Goal: Information Seeking & Learning: Learn about a topic

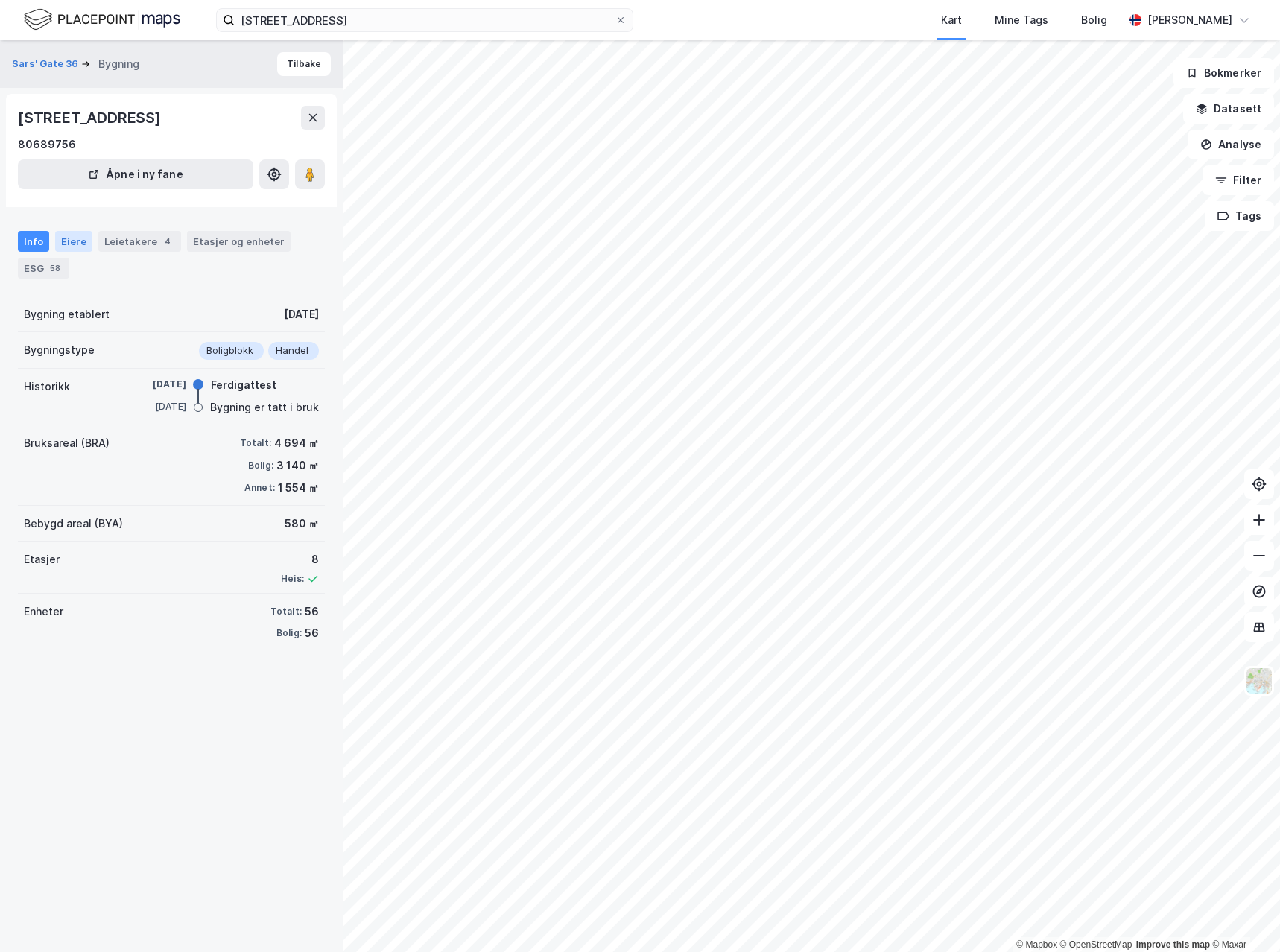
click at [71, 249] on div "Eiere" at bounding box center [73, 241] width 37 height 21
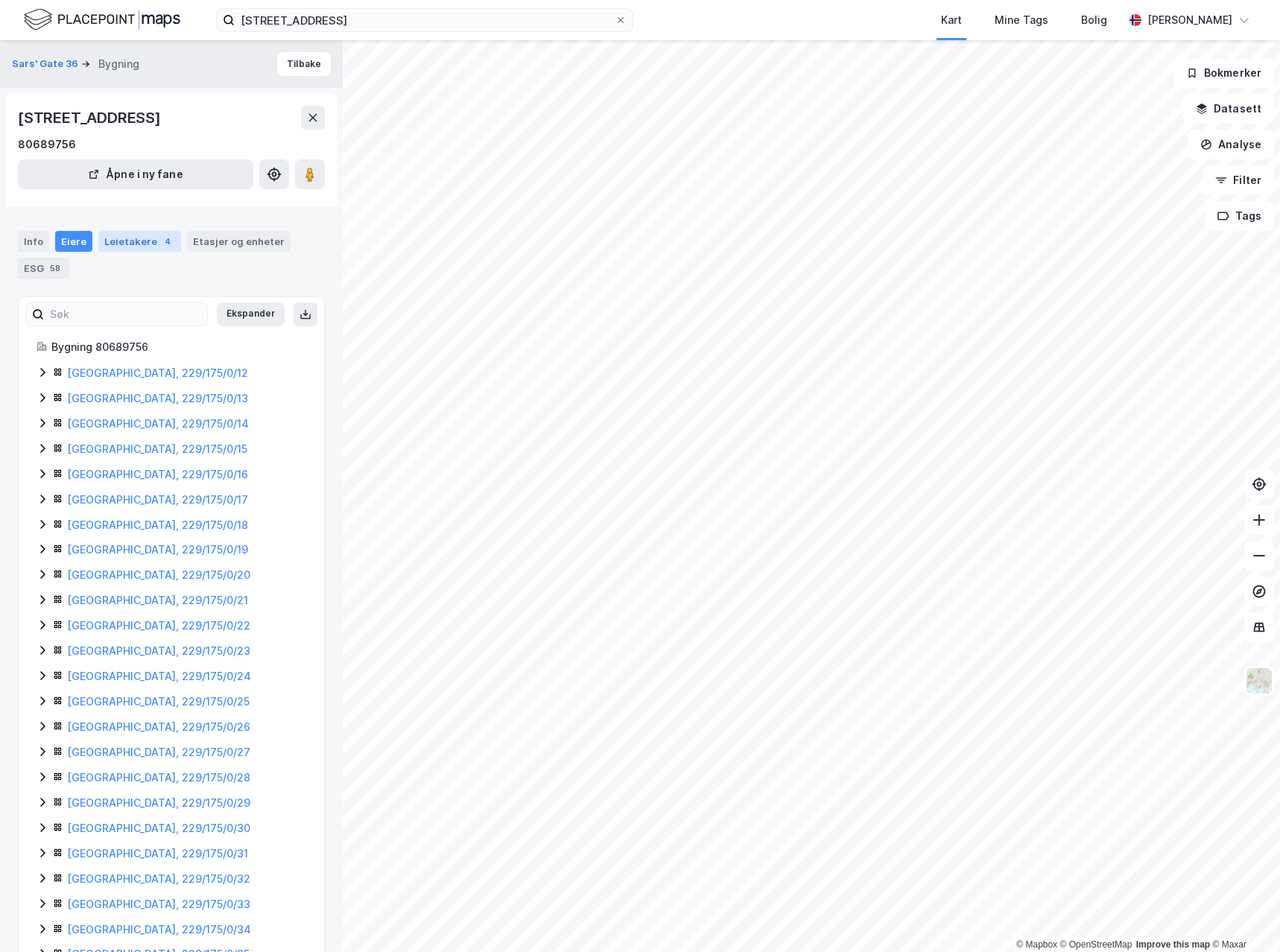
click at [123, 244] on div "Leietakere 4" at bounding box center [140, 241] width 83 height 21
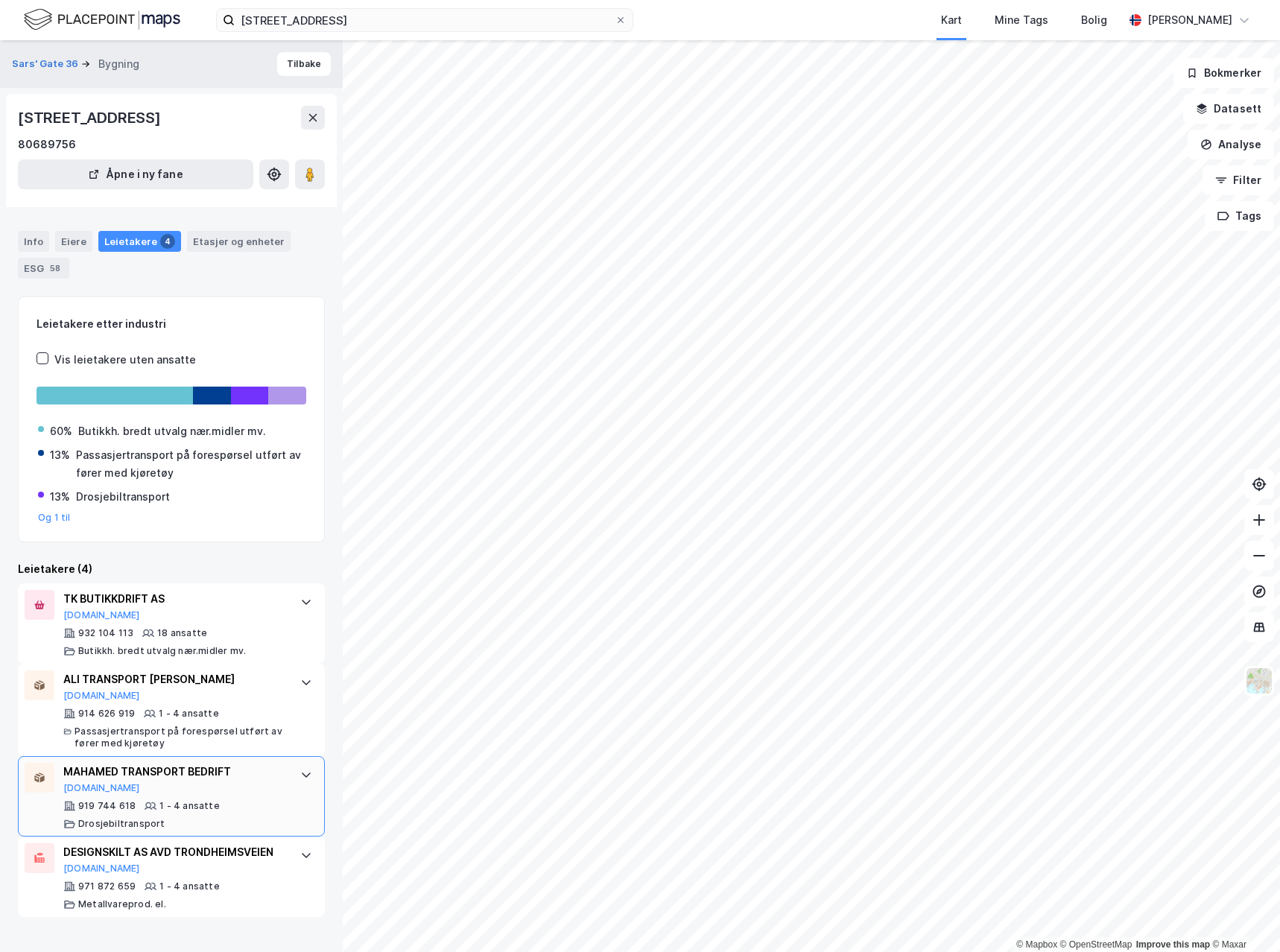
scroll to position [1, 0]
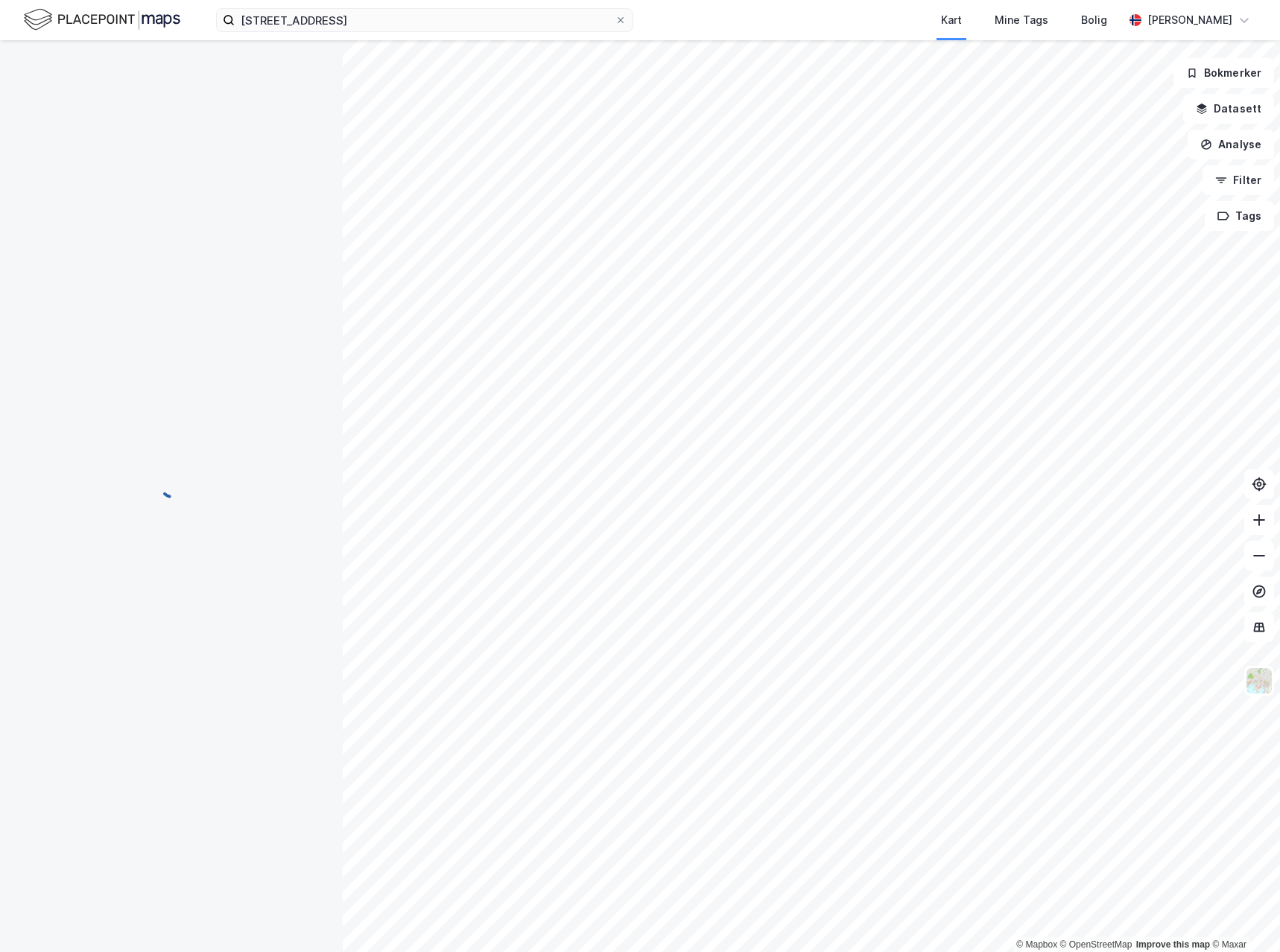
scroll to position [1, 0]
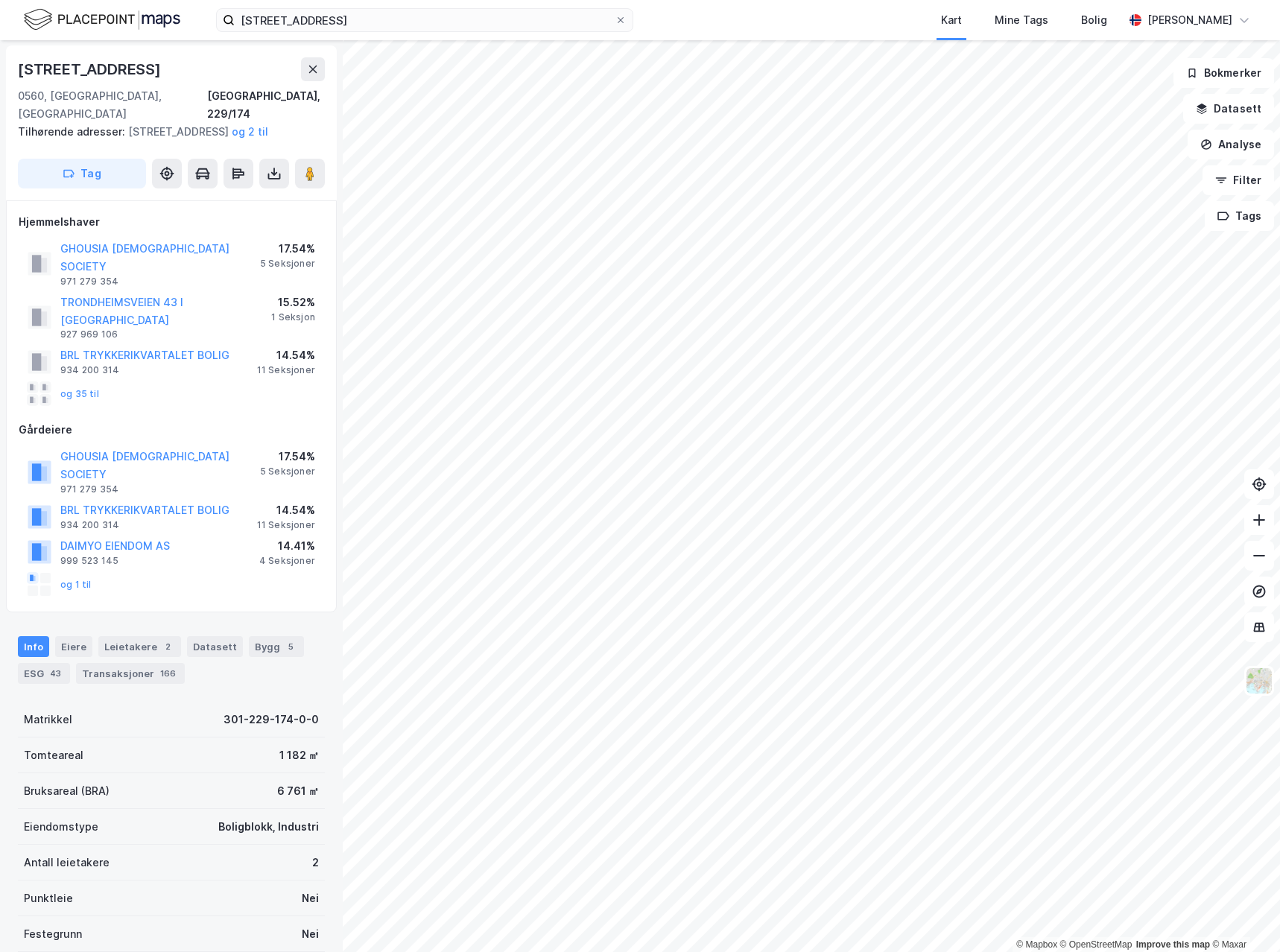
scroll to position [1, 0]
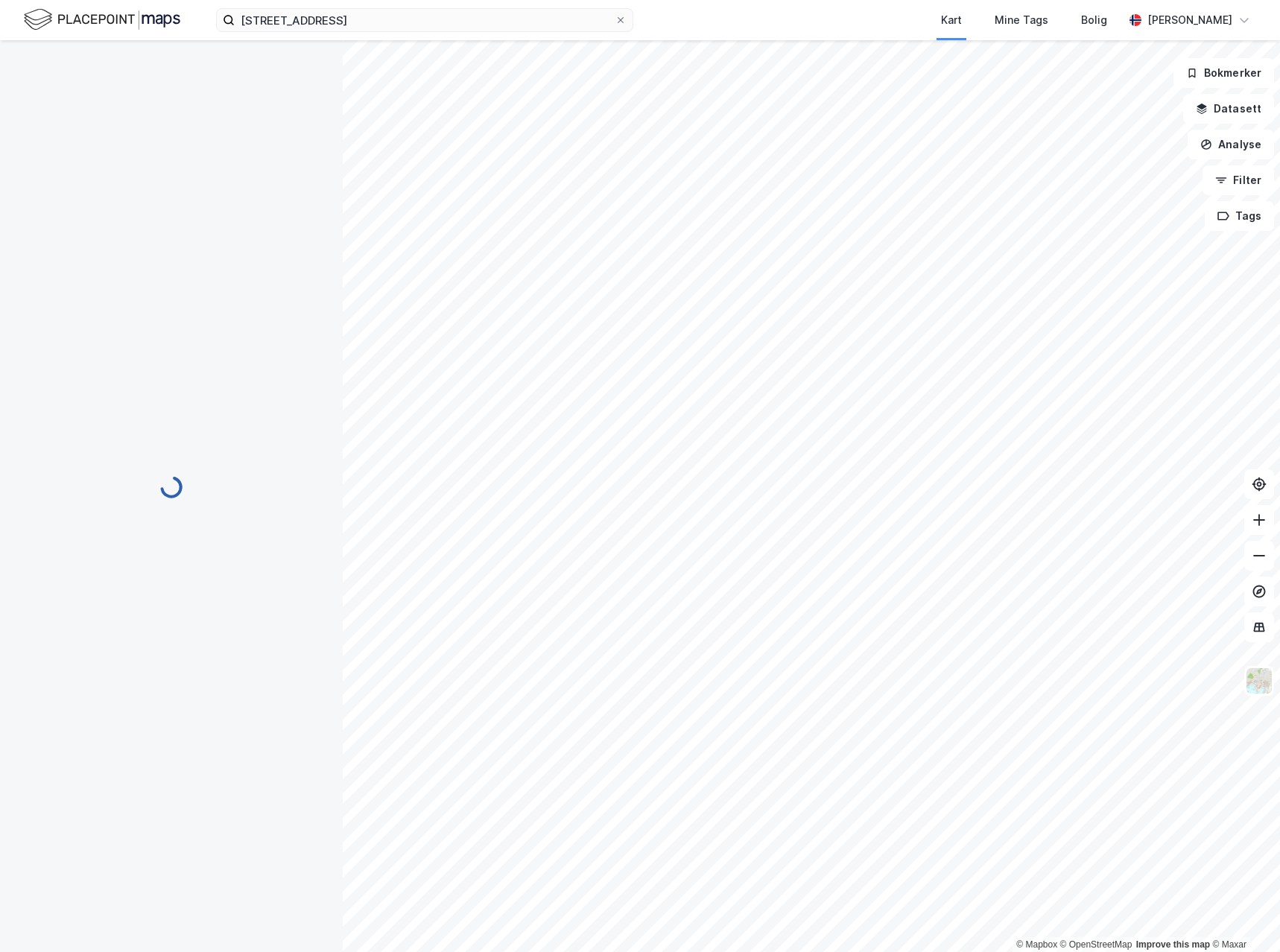
scroll to position [1, 0]
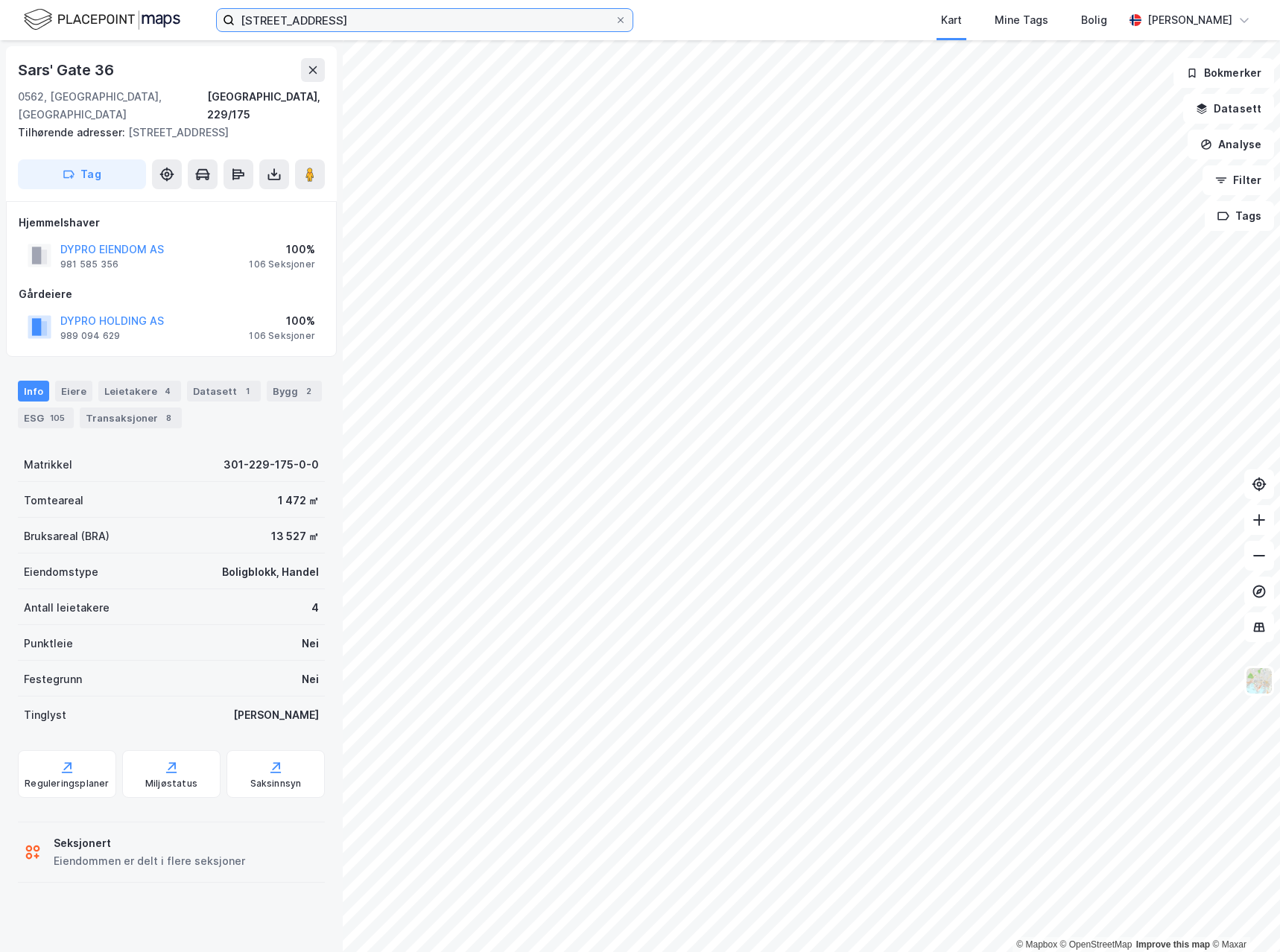
click at [411, 16] on input "[STREET_ADDRESS]" at bounding box center [425, 20] width 380 height 22
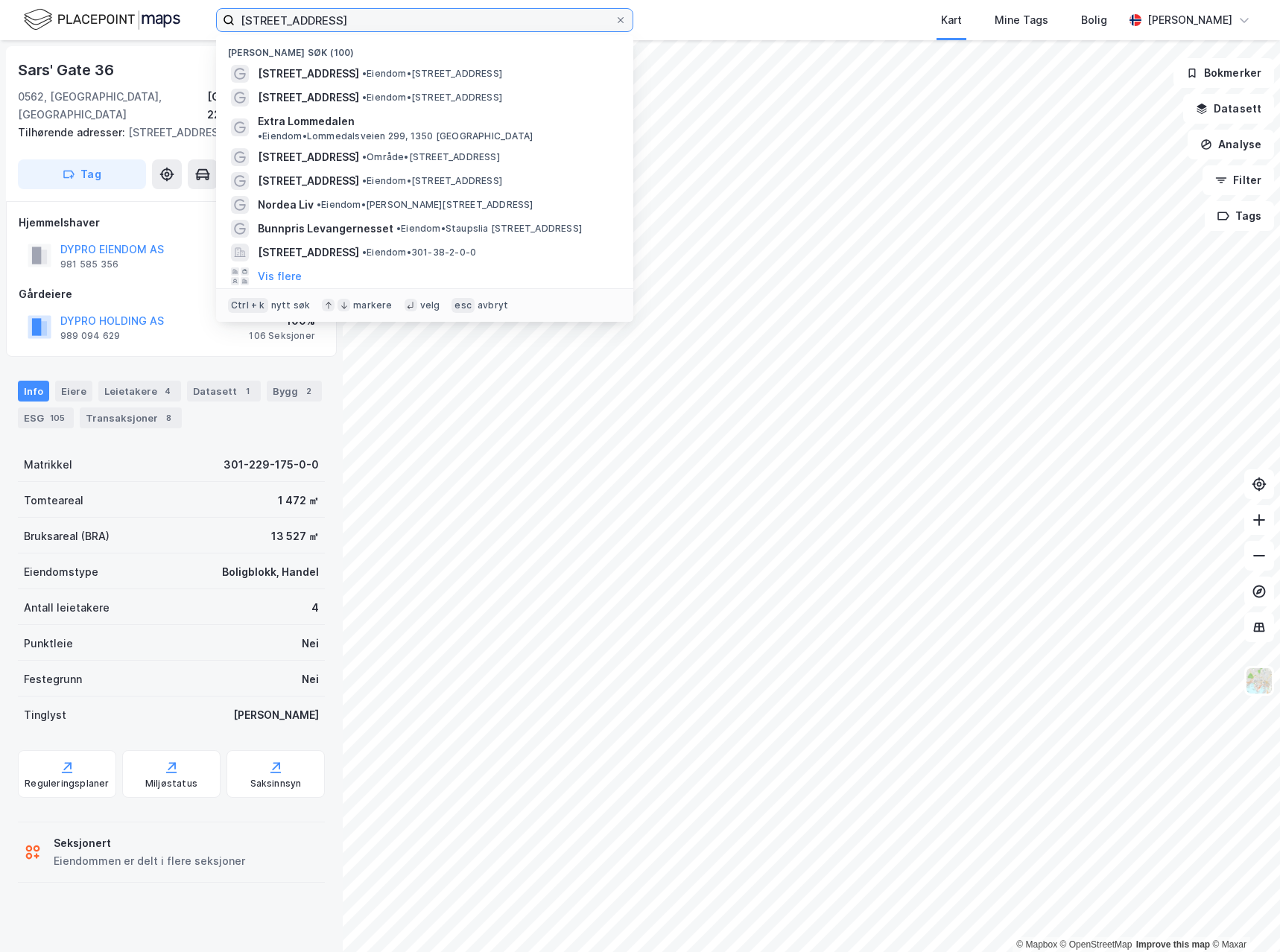
click at [411, 16] on input "[STREET_ADDRESS]" at bounding box center [425, 20] width 380 height 22
type input "nydalen"
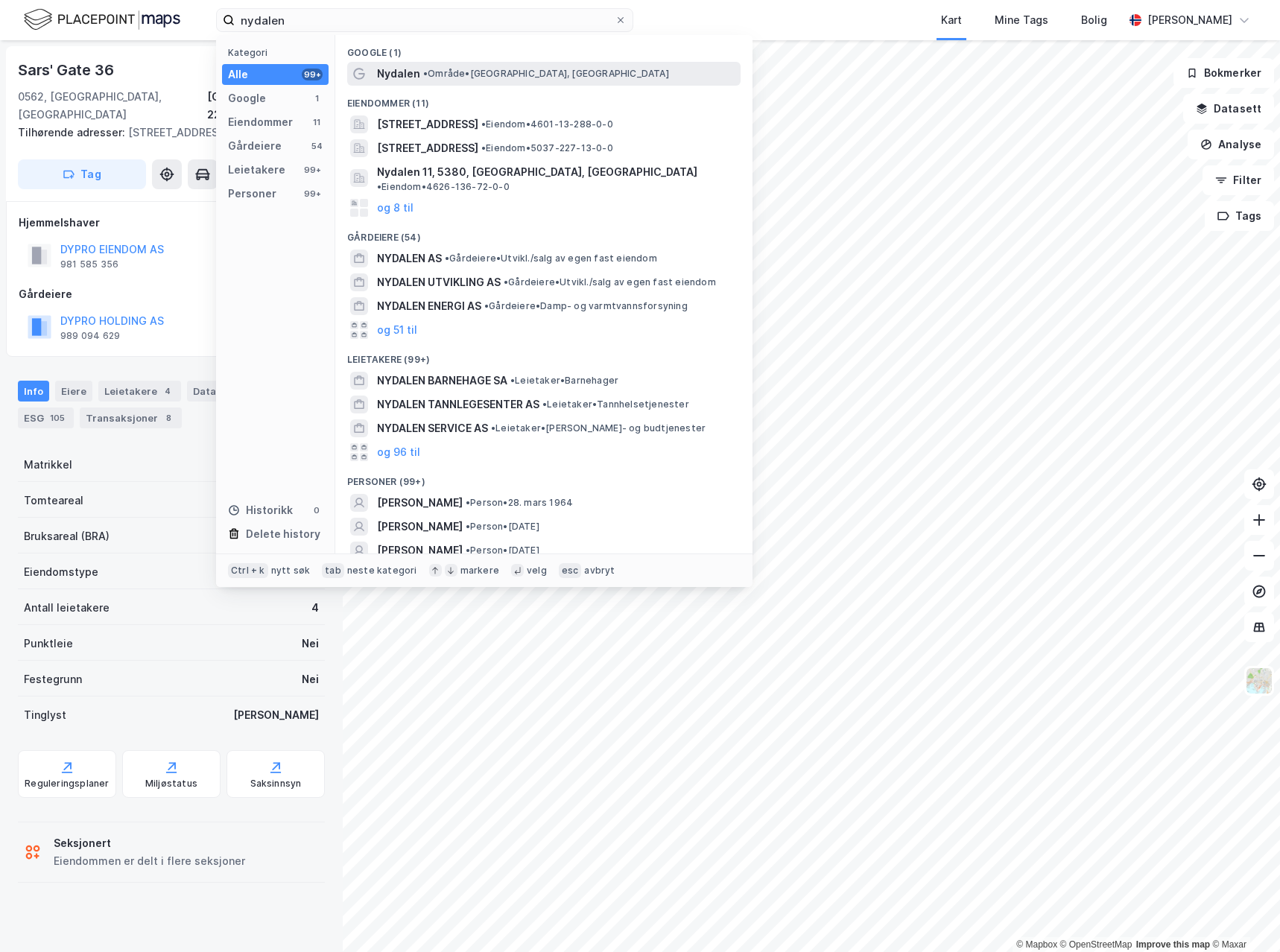
click at [424, 68] on span "•" at bounding box center [425, 73] width 5 height 11
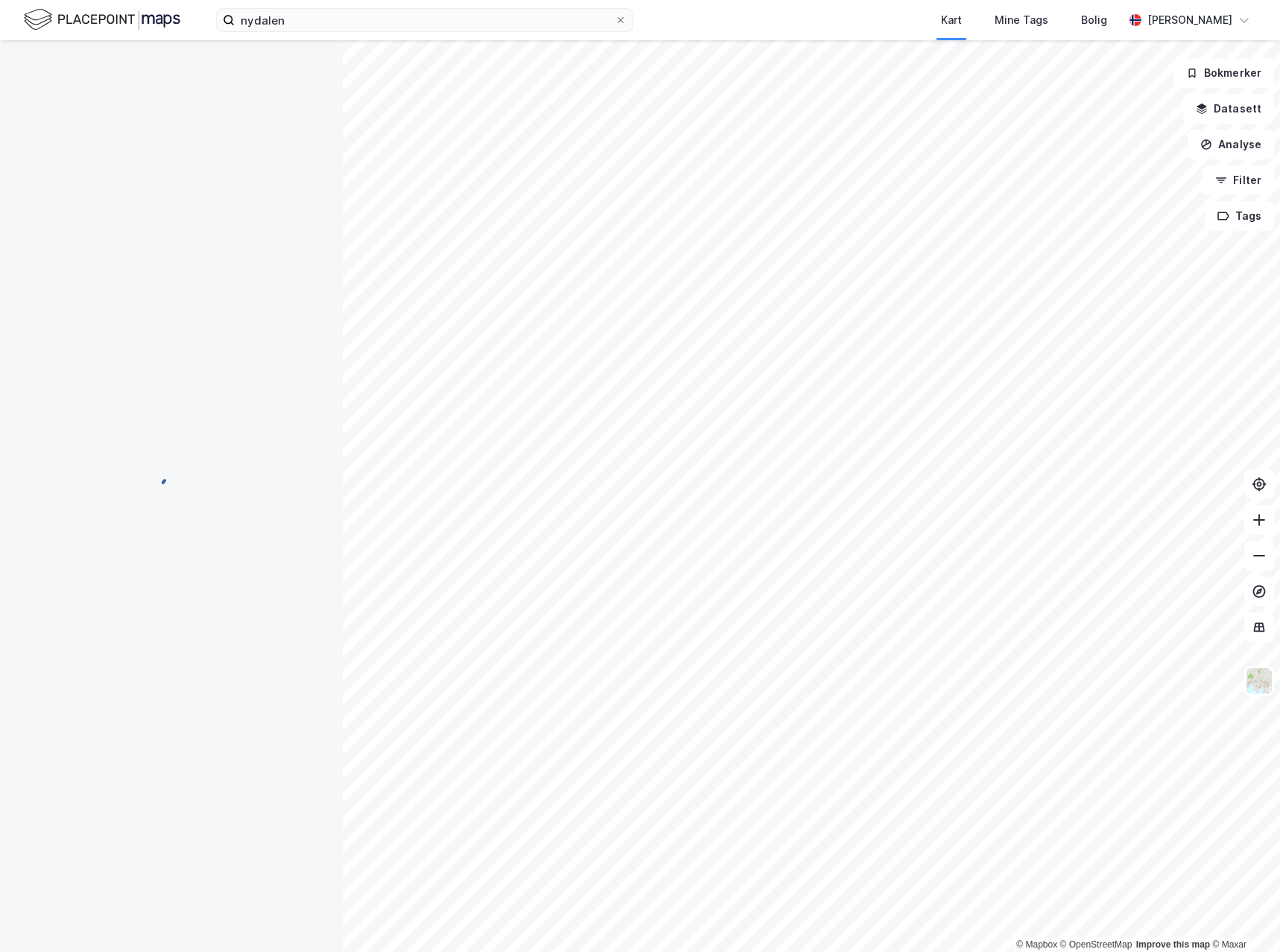
scroll to position [1, 0]
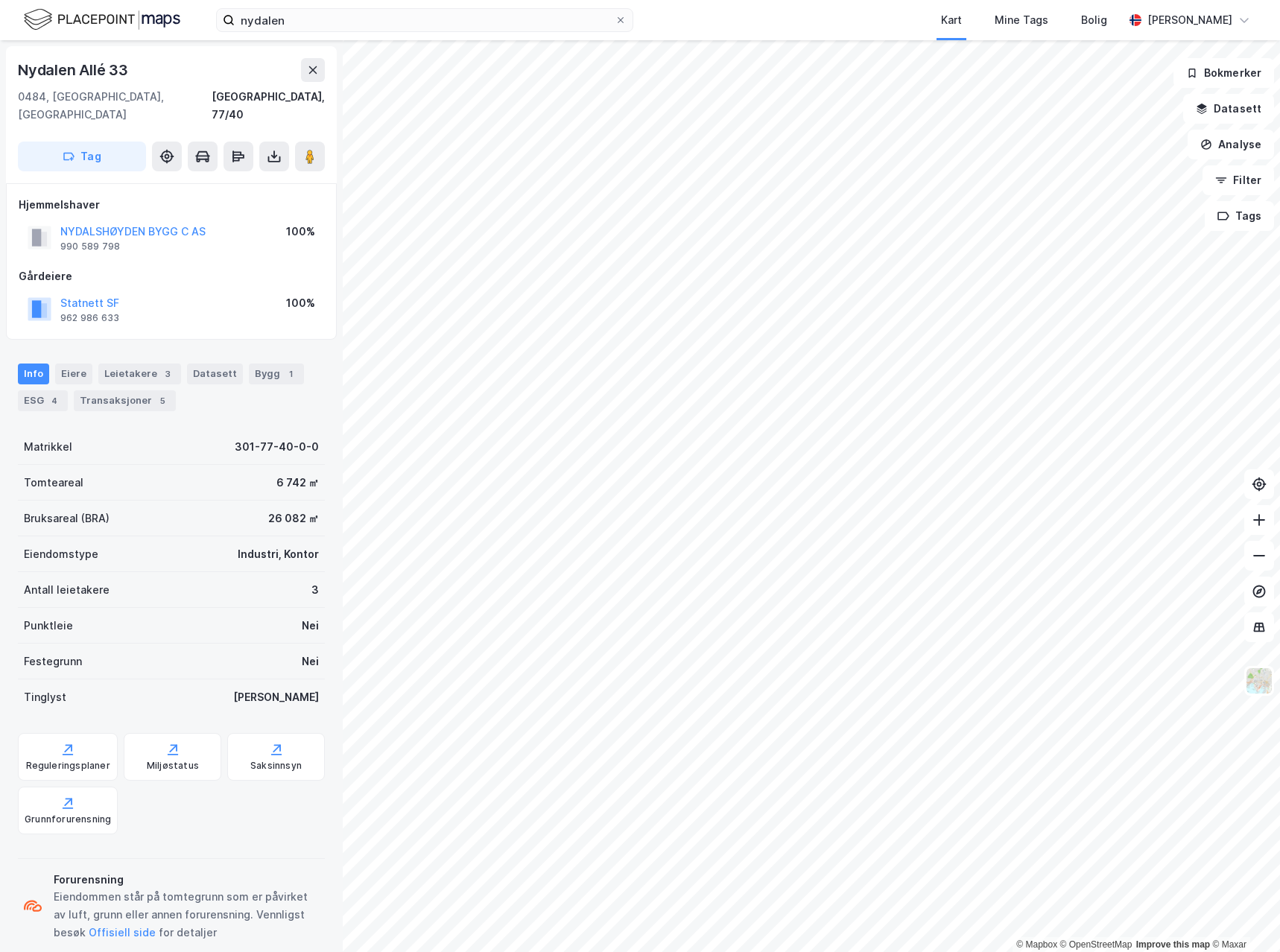
scroll to position [1, 0]
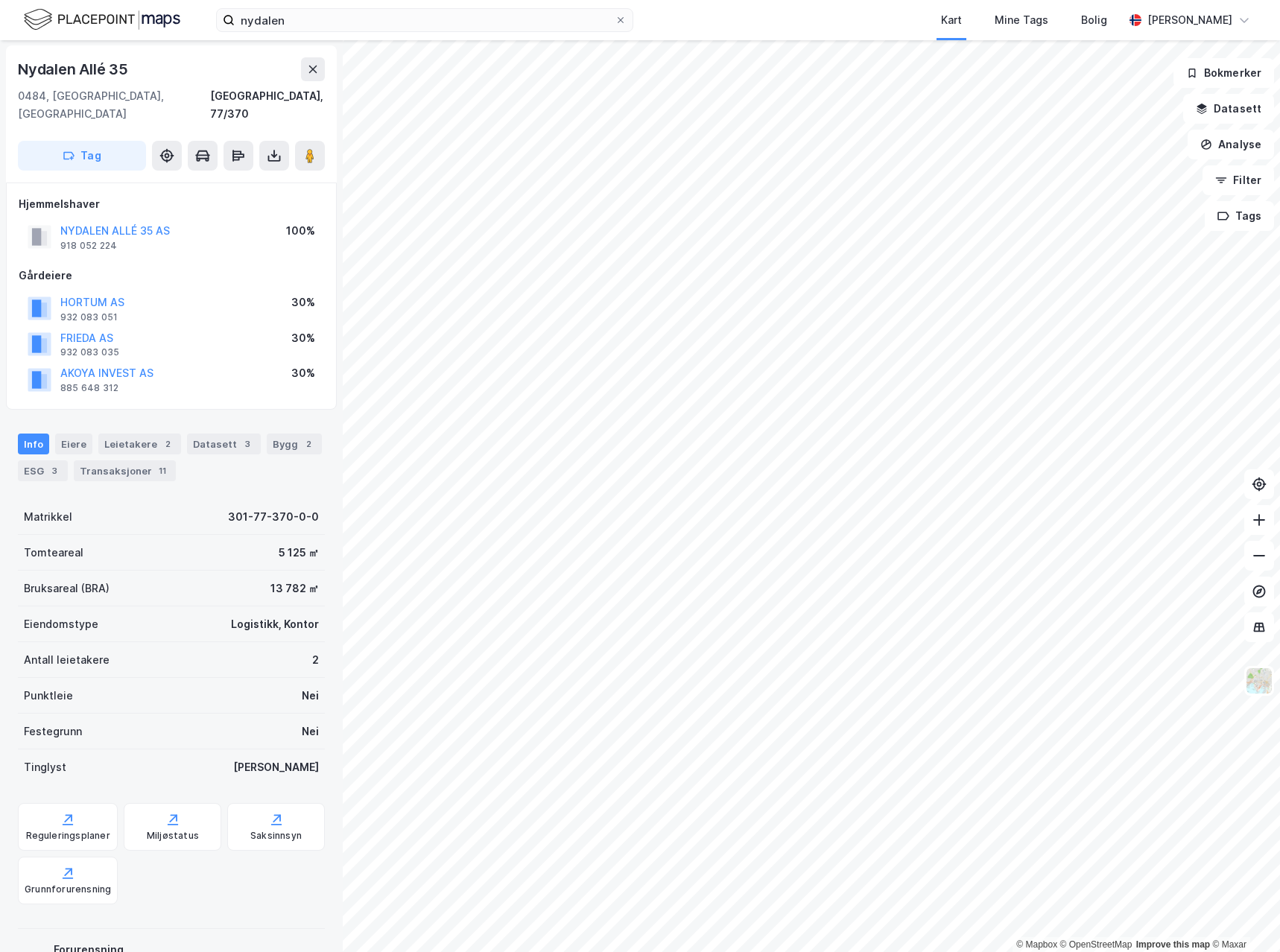
scroll to position [1, 0]
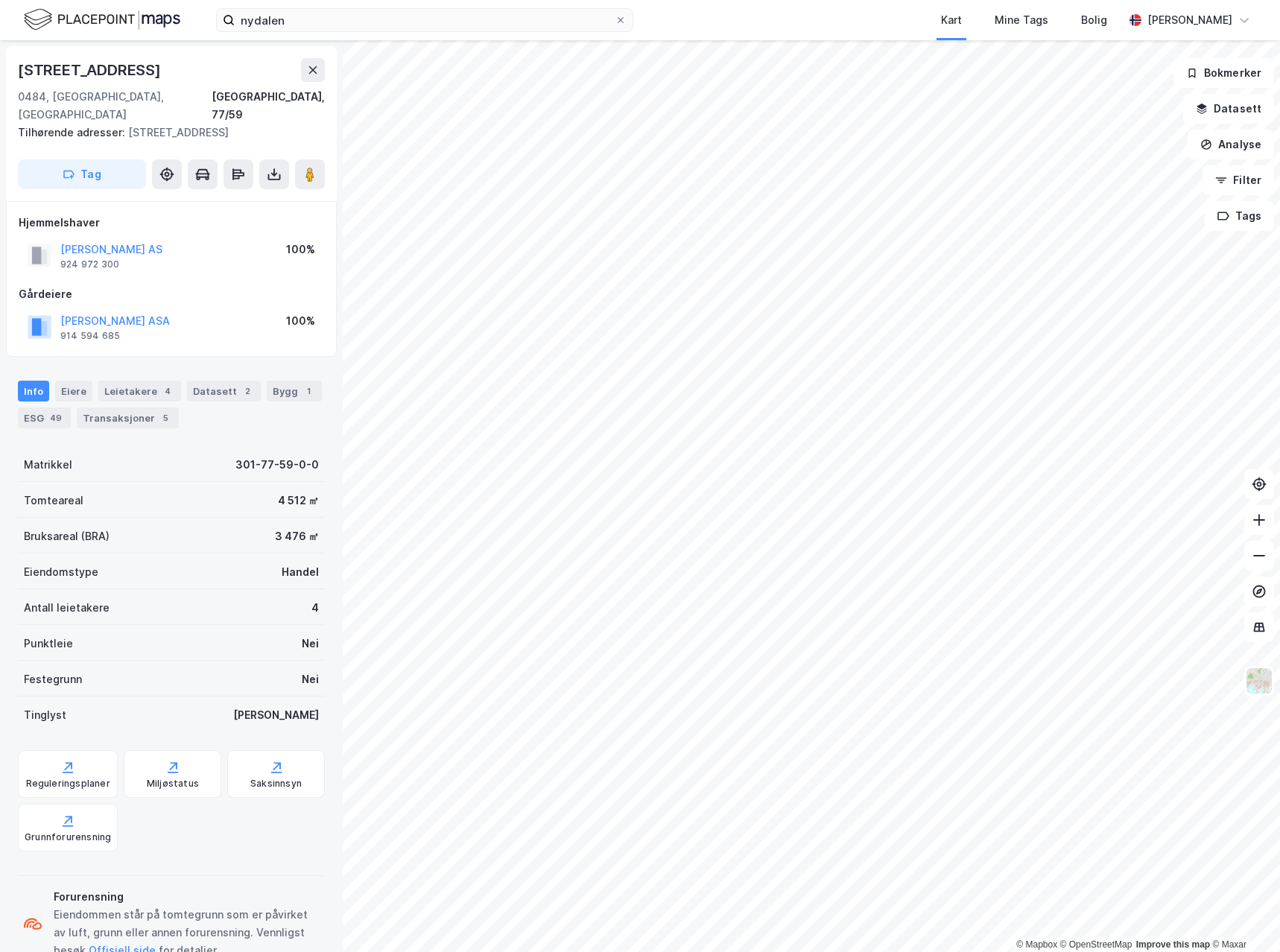
scroll to position [1, 0]
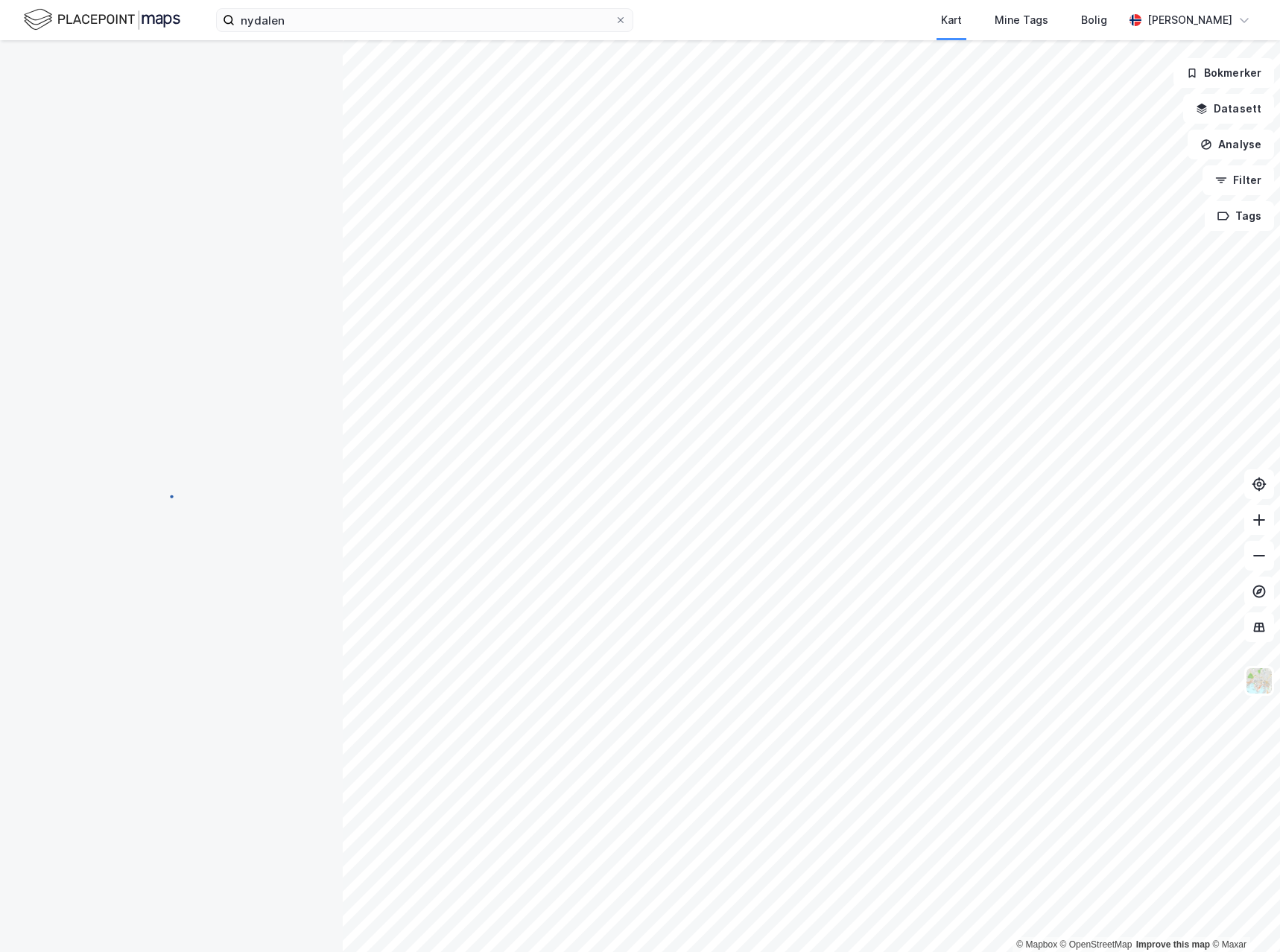
scroll to position [1, 0]
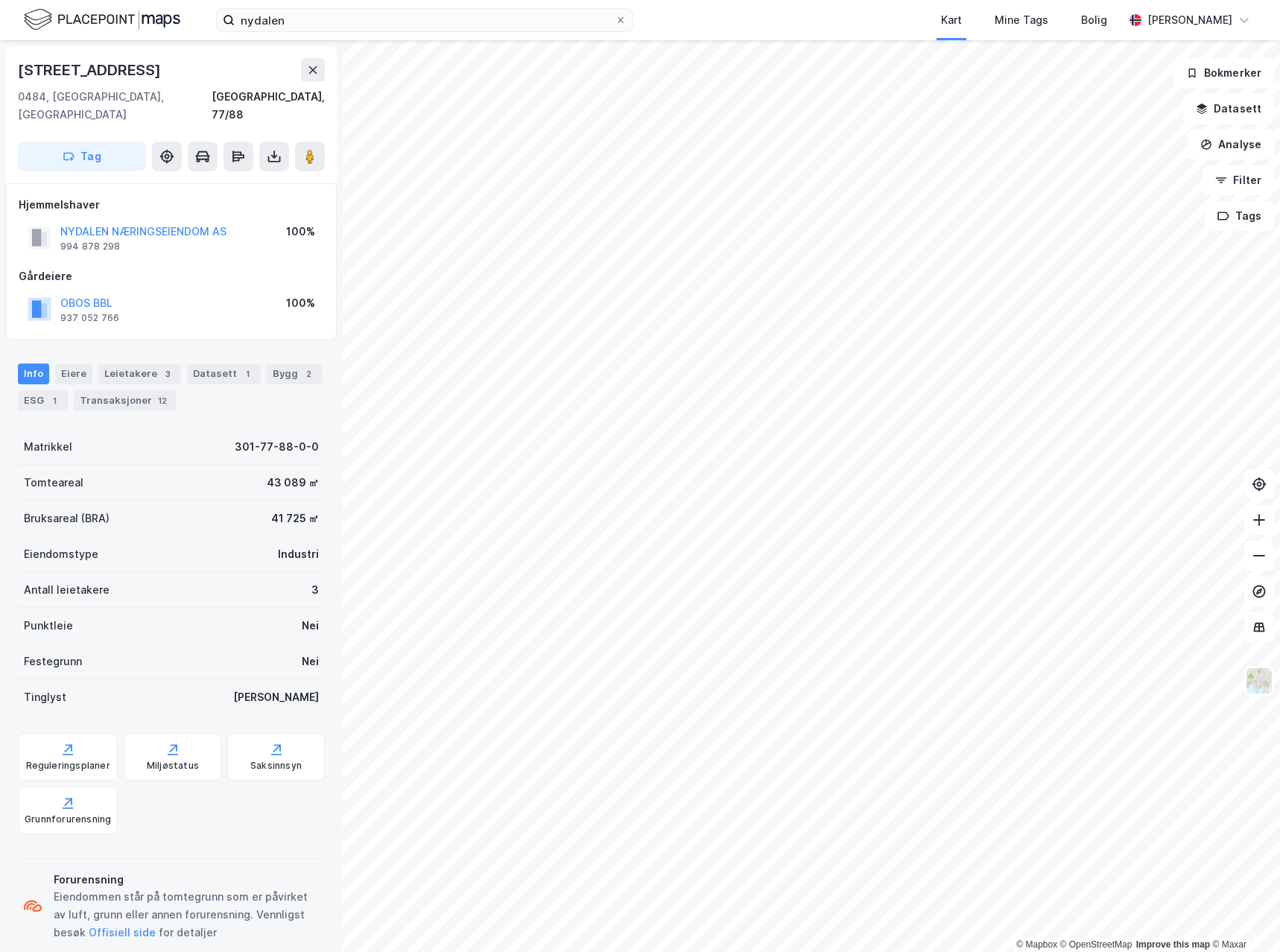
scroll to position [1, 0]
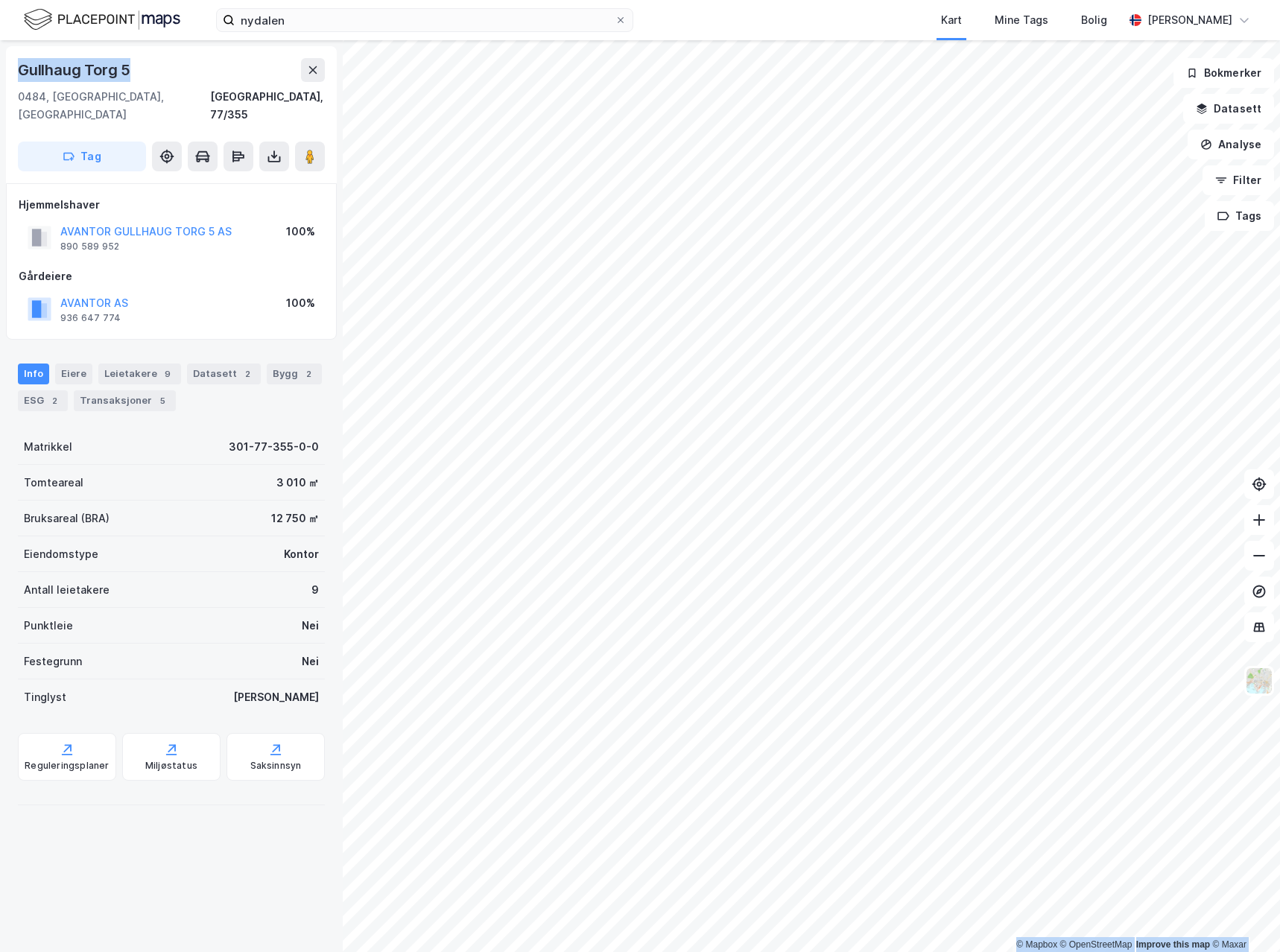
drag, startPoint x: 131, startPoint y: 65, endPoint x: -29, endPoint y: 61, distance: 160.0
click at [0, 61] on html "nydalen Kart Mine Tags [PERSON_NAME] © Mapbox © OpenStreetMap Improve this map …" at bounding box center [640, 476] width 1280 height 952
copy div "© Mapbox © OpenStreetMap Improve this map © [PERSON_NAME][STREET_ADDRESS]"
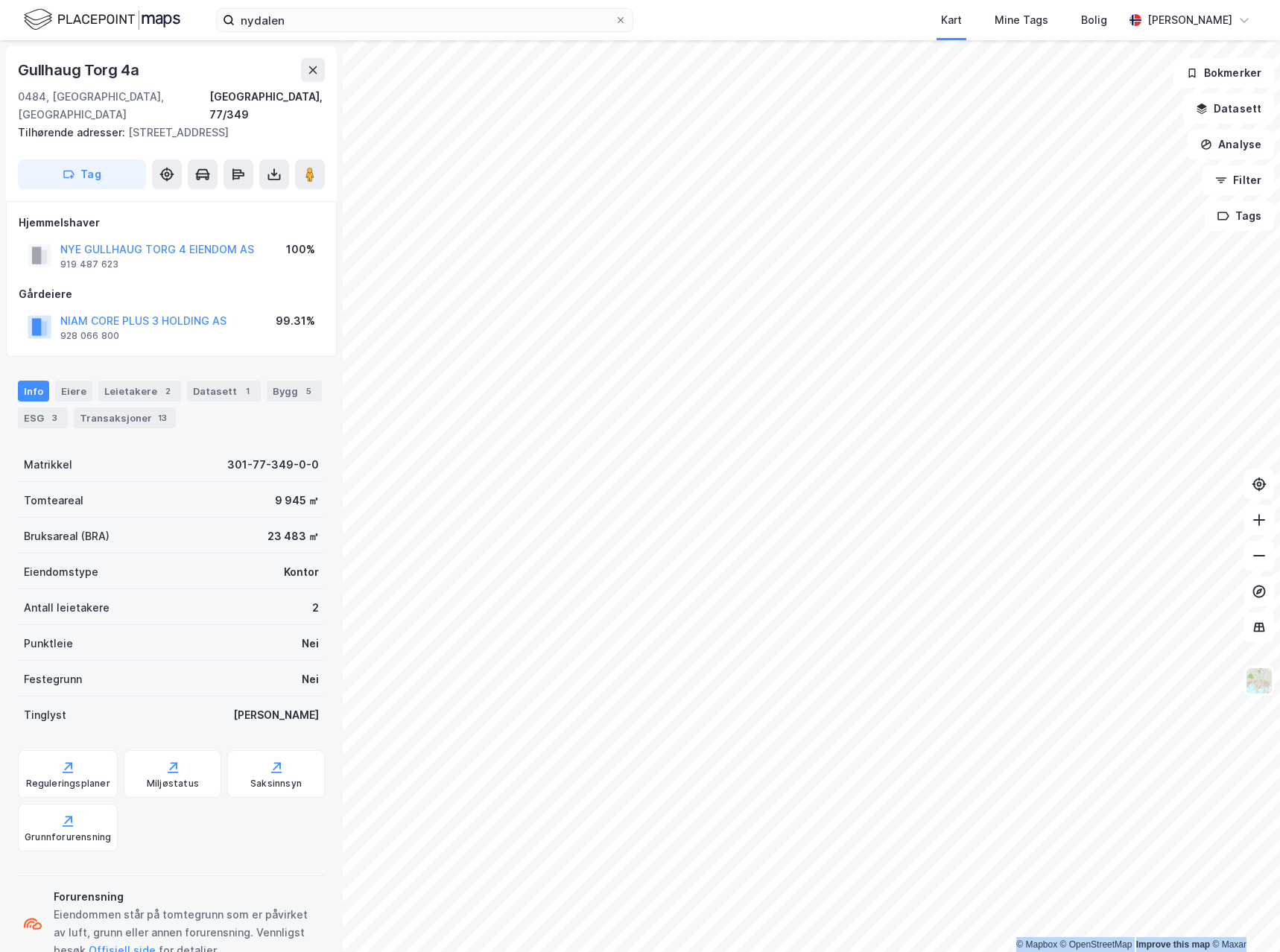
scroll to position [1, 0]
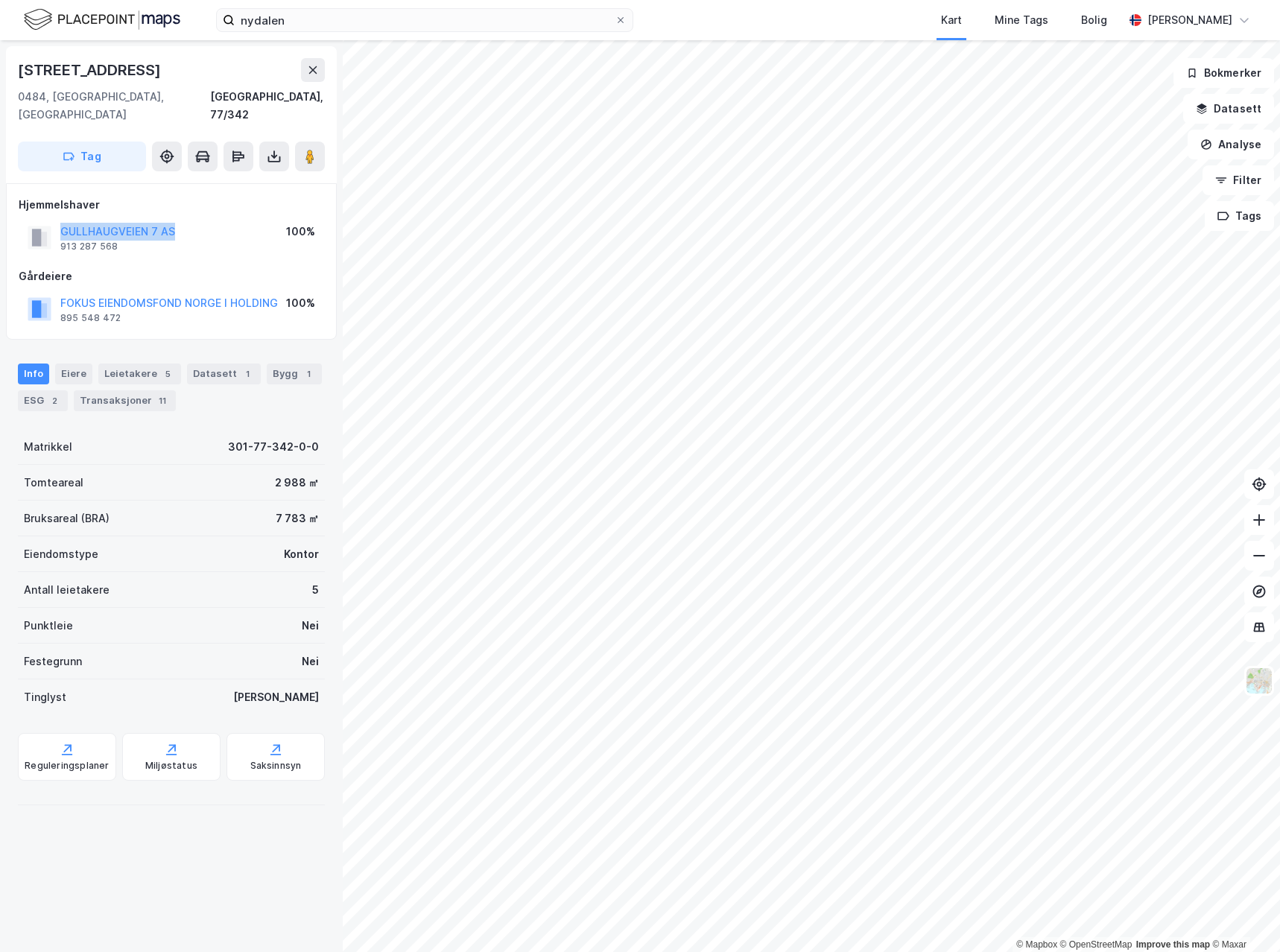
drag, startPoint x: 199, startPoint y: 216, endPoint x: 60, endPoint y: 220, distance: 139.1
click at [60, 220] on div "GULLHAUGVEIEN 7 AS 913 287 568 100%" at bounding box center [171, 237] width 306 height 36
click at [314, 149] on image at bounding box center [310, 156] width 9 height 15
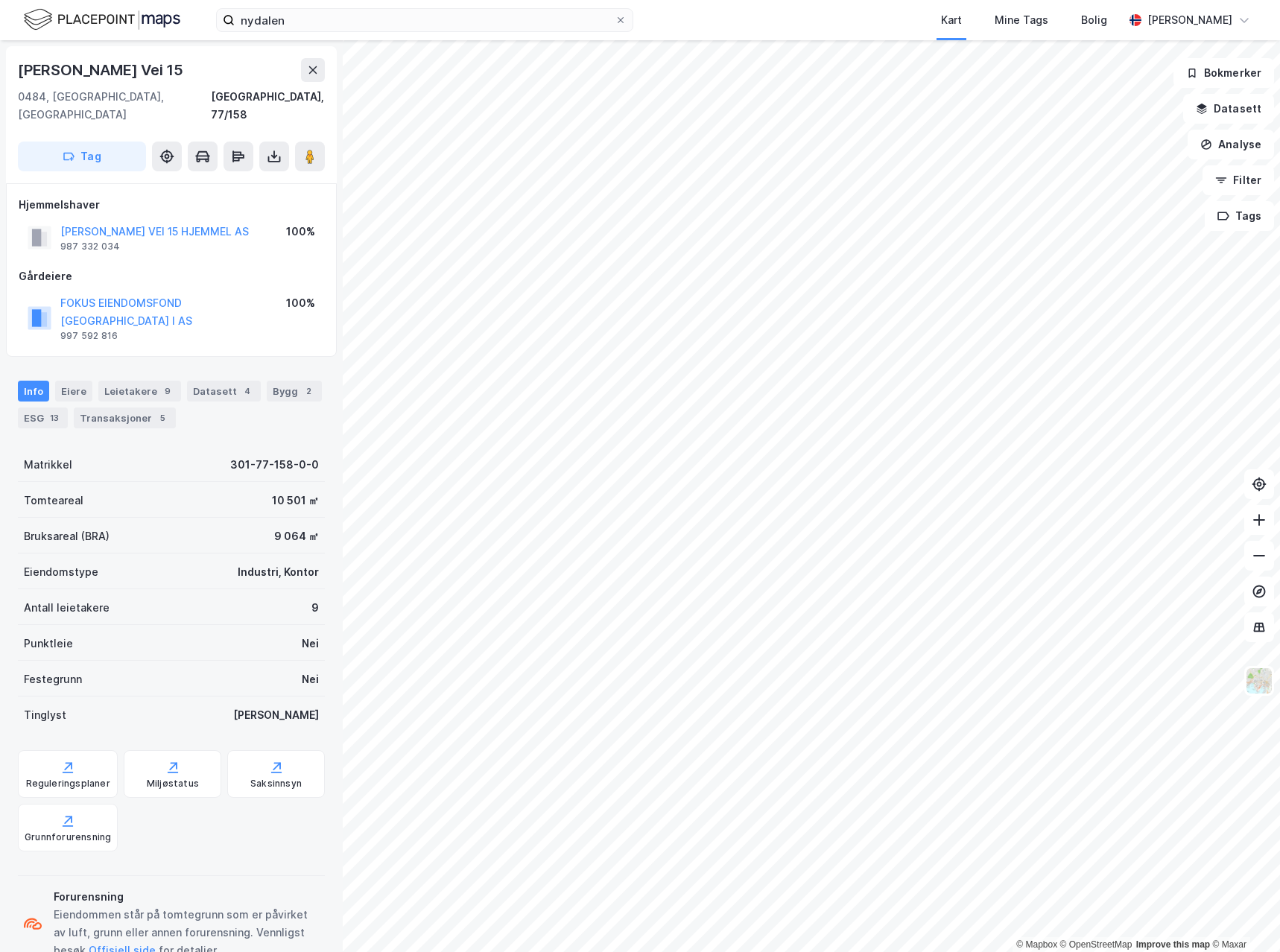
scroll to position [1, 0]
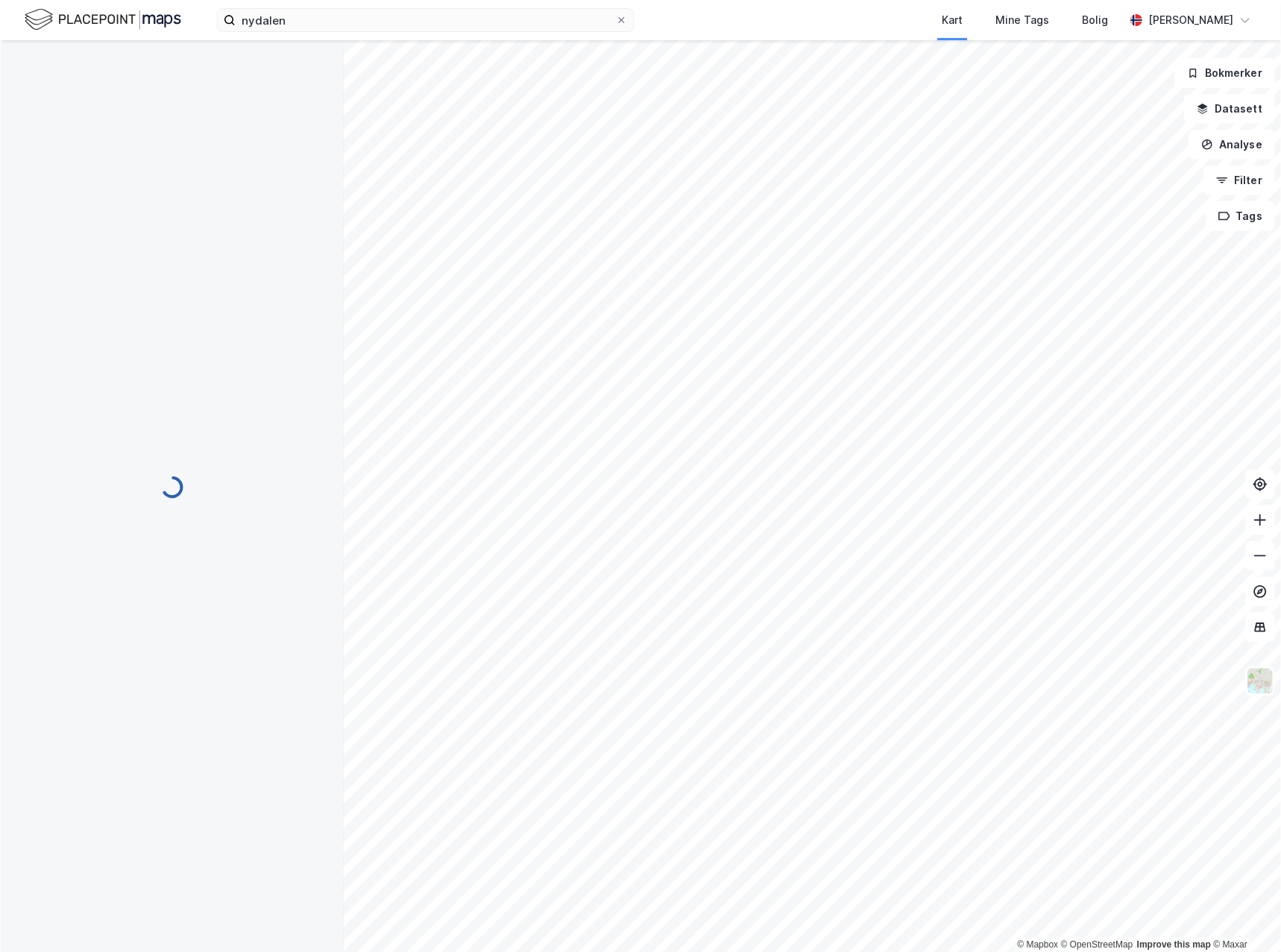
scroll to position [1, 0]
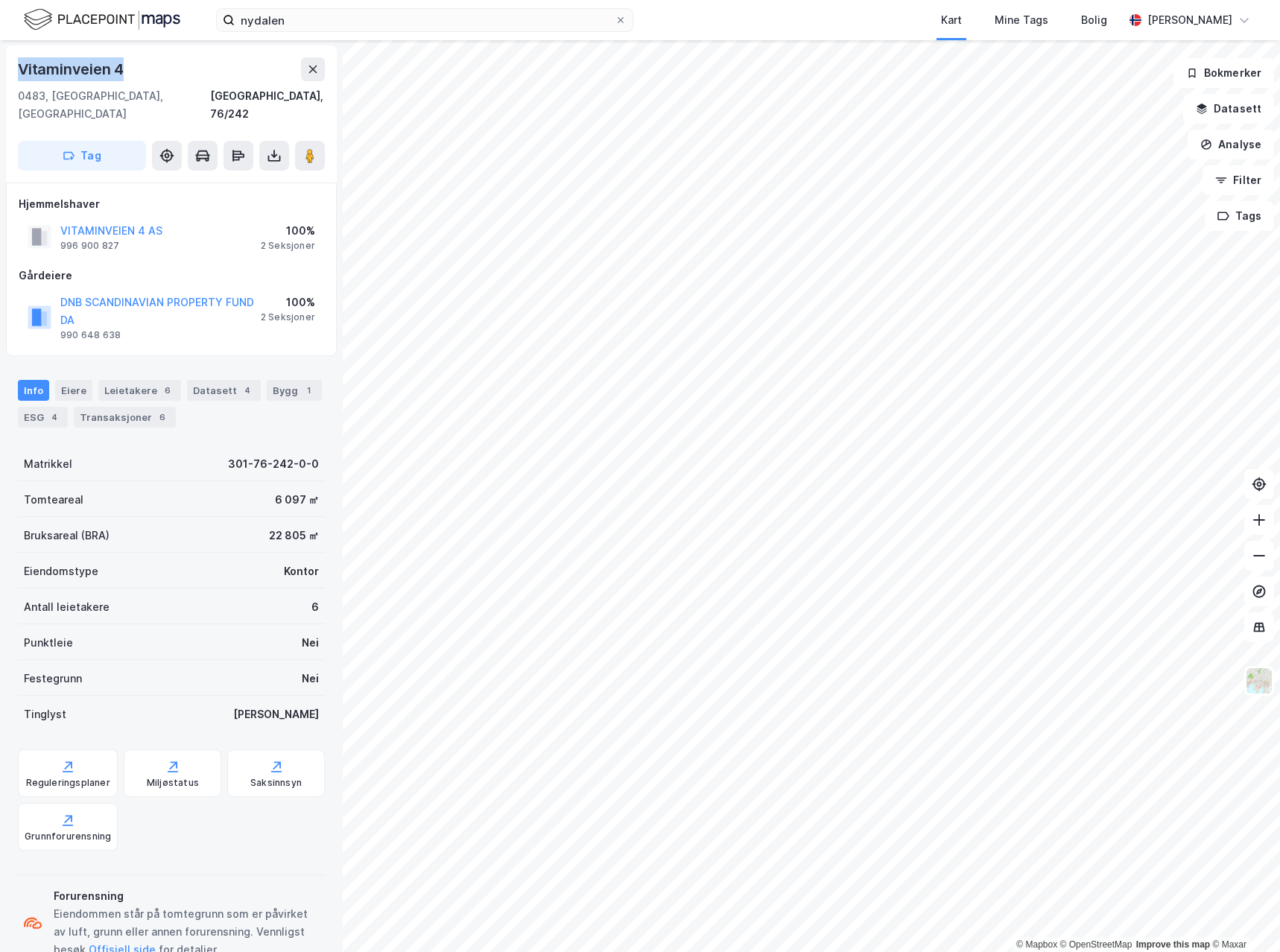
drag, startPoint x: 88, startPoint y: 70, endPoint x: 15, endPoint y: 68, distance: 73.0
click at [14, 70] on div "Vitaminveien 4 [GEOGRAPHIC_DATA], 76/242 Tag" at bounding box center [172, 114] width 330 height 137
copy div "Vitaminveien 4"
